Goal: Information Seeking & Learning: Check status

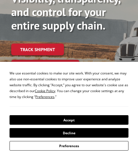
scroll to position [84, 0]
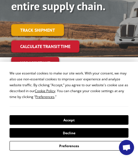
click at [41, 24] on link "Track shipment" at bounding box center [37, 30] width 53 height 12
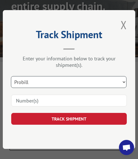
click at [126, 79] on select "Select category... Probill BOL PO" at bounding box center [69, 82] width 116 height 12
select select "bol"
click at [11, 76] on select "Select category... Probill BOL PO" at bounding box center [69, 82] width 116 height 12
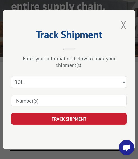
click at [53, 100] on input at bounding box center [69, 101] width 116 height 12
type input "2819188"
click button "TRACK SHIPMENT" at bounding box center [69, 119] width 116 height 12
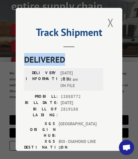
drag, startPoint x: 120, startPoint y: 33, endPoint x: 124, endPoint y: 56, distance: 24.0
click at [123, 56] on div "Track Shipment DELIVERED DELIVERY INFORMATION: [DATE] 11:18 am ON FILE PROBILL:…" at bounding box center [69, 79] width 107 height 143
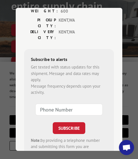
scroll to position [0, 0]
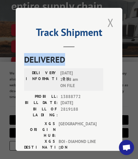
click at [110, 19] on button "Close modal" at bounding box center [111, 22] width 10 height 15
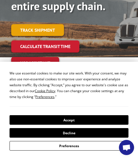
click at [48, 24] on link "Track shipment" at bounding box center [37, 30] width 53 height 12
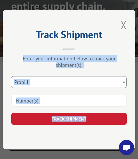
drag, startPoint x: 126, startPoint y: 78, endPoint x: 80, endPoint y: 84, distance: 46.8
click at [126, 78] on select "Select category... Probill BOL PO" at bounding box center [69, 82] width 116 height 12
select select "bol"
click at [11, 76] on select "Select category... Probill BOL PO" at bounding box center [69, 82] width 116 height 12
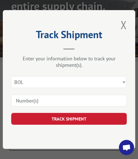
click at [57, 99] on input at bounding box center [69, 101] width 116 height 12
type input "2824844"
click button "TRACK SHIPMENT" at bounding box center [69, 119] width 116 height 12
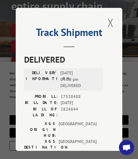
drag, startPoint x: 111, startPoint y: 21, endPoint x: 109, endPoint y: 25, distance: 4.5
click at [111, 21] on button "Close modal" at bounding box center [111, 22] width 10 height 15
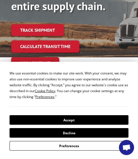
click at [52, 24] on link "Track shipment" at bounding box center [37, 30] width 53 height 12
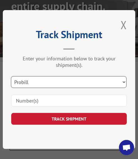
drag, startPoint x: 126, startPoint y: 80, endPoint x: 100, endPoint y: 80, distance: 25.6
click at [125, 80] on select "Select category... Probill BOL PO" at bounding box center [69, 82] width 116 height 12
select select "bol"
click at [11, 76] on select "Select category... Probill BOL PO" at bounding box center [69, 82] width 116 height 12
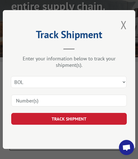
click at [51, 100] on input at bounding box center [69, 101] width 116 height 12
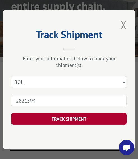
type input "2821594"
click at [65, 113] on button "TRACK SHIPMENT" at bounding box center [69, 119] width 116 height 12
